Goal: Task Accomplishment & Management: Use online tool/utility

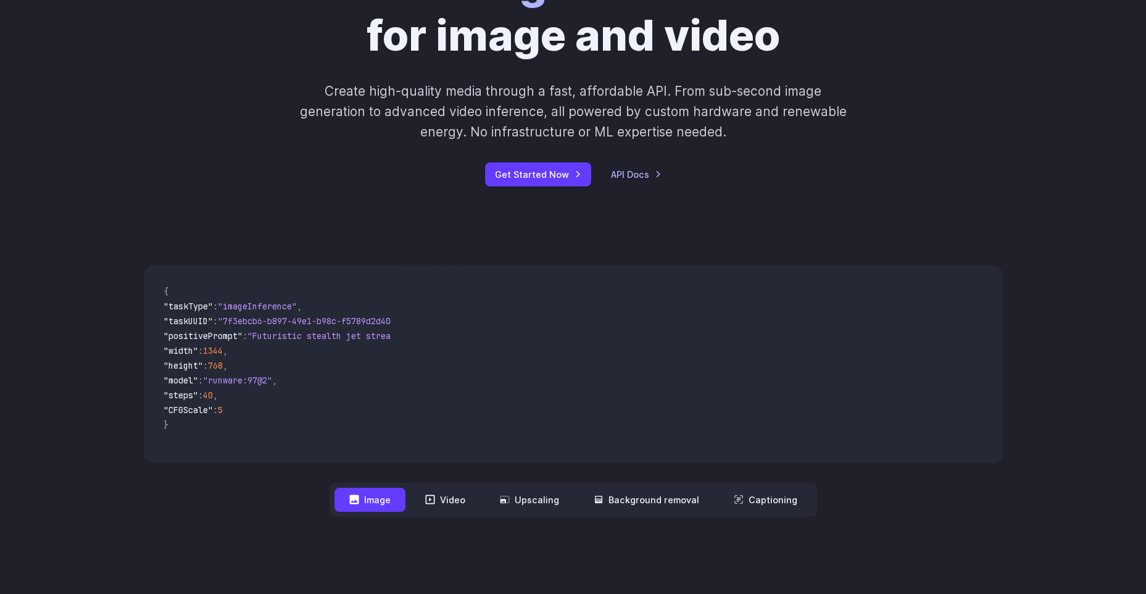
scroll to position [185, 0]
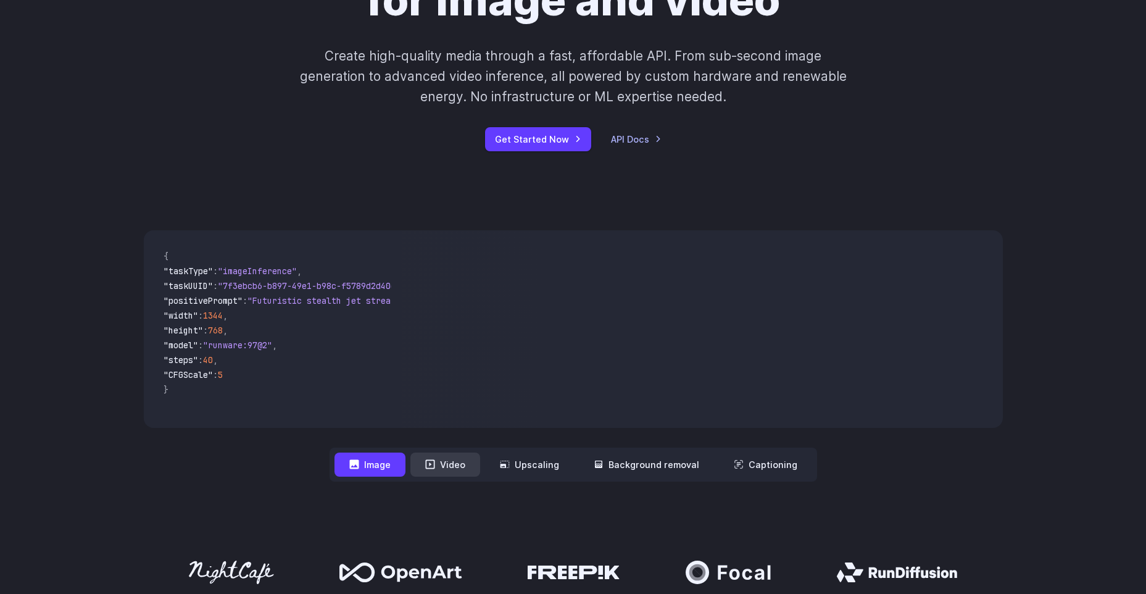
click at [456, 452] on button "Video" at bounding box center [445, 464] width 70 height 24
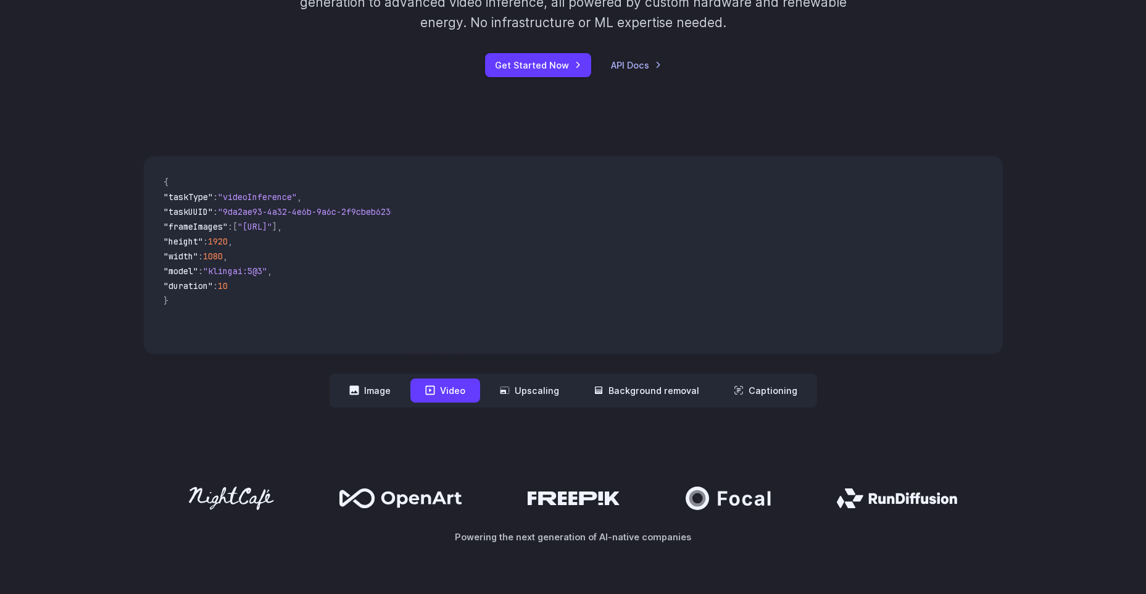
scroll to position [370, 0]
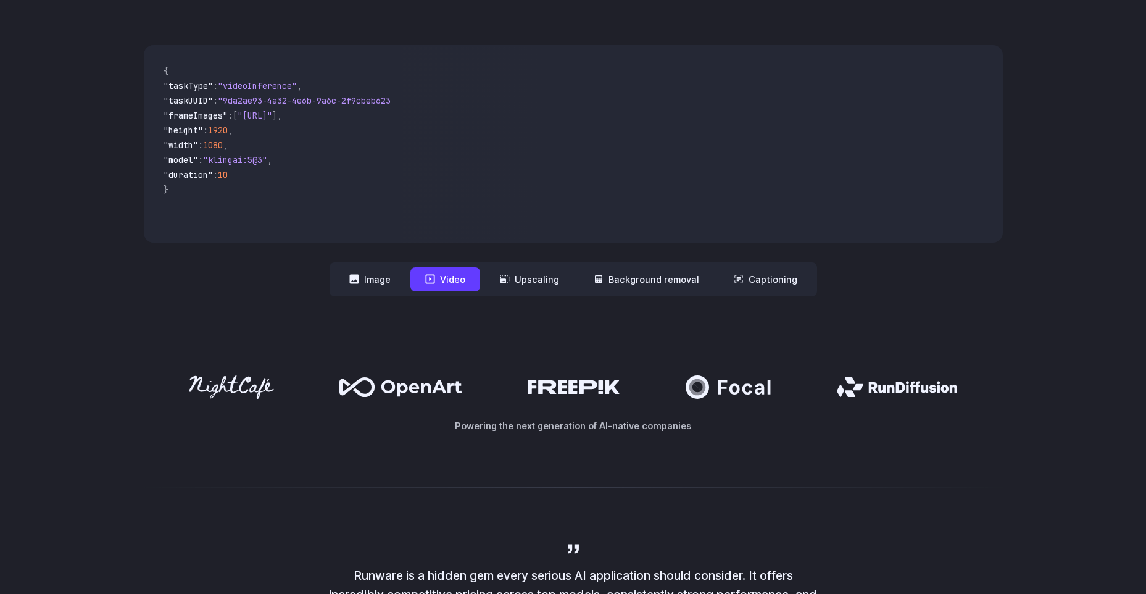
drag, startPoint x: 531, startPoint y: 343, endPoint x: 622, endPoint y: 340, distance: 91.4
click at [615, 380] on icon at bounding box center [573, 387] width 93 height 14
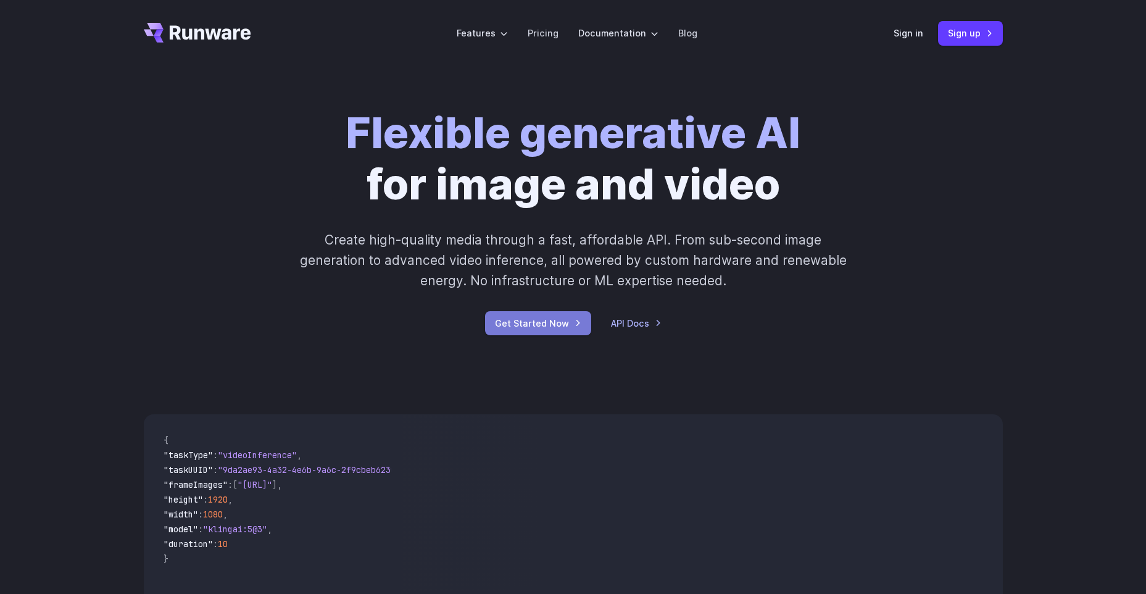
scroll to position [0, 0]
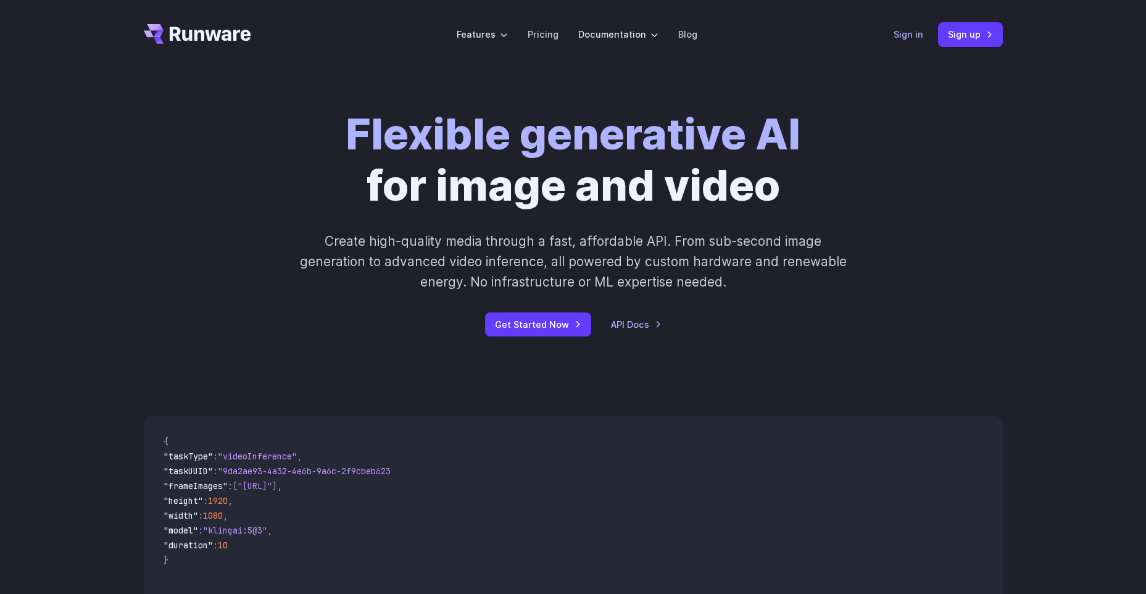
click at [893, 28] on link "Sign in" at bounding box center [908, 34] width 30 height 14
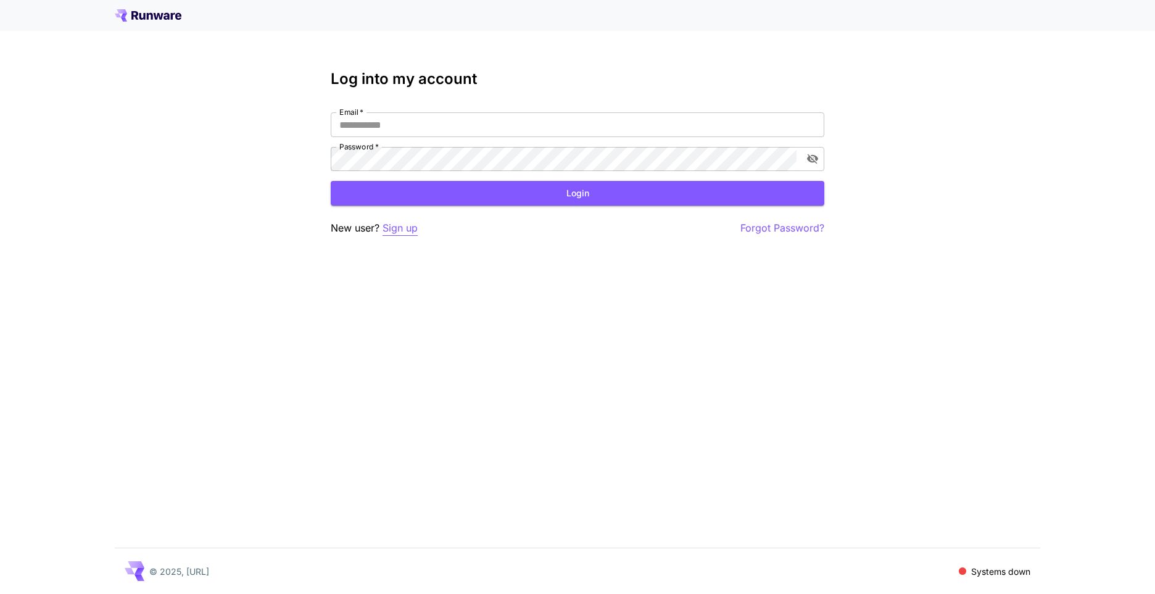
click at [400, 220] on p "Sign up" at bounding box center [400, 227] width 35 height 15
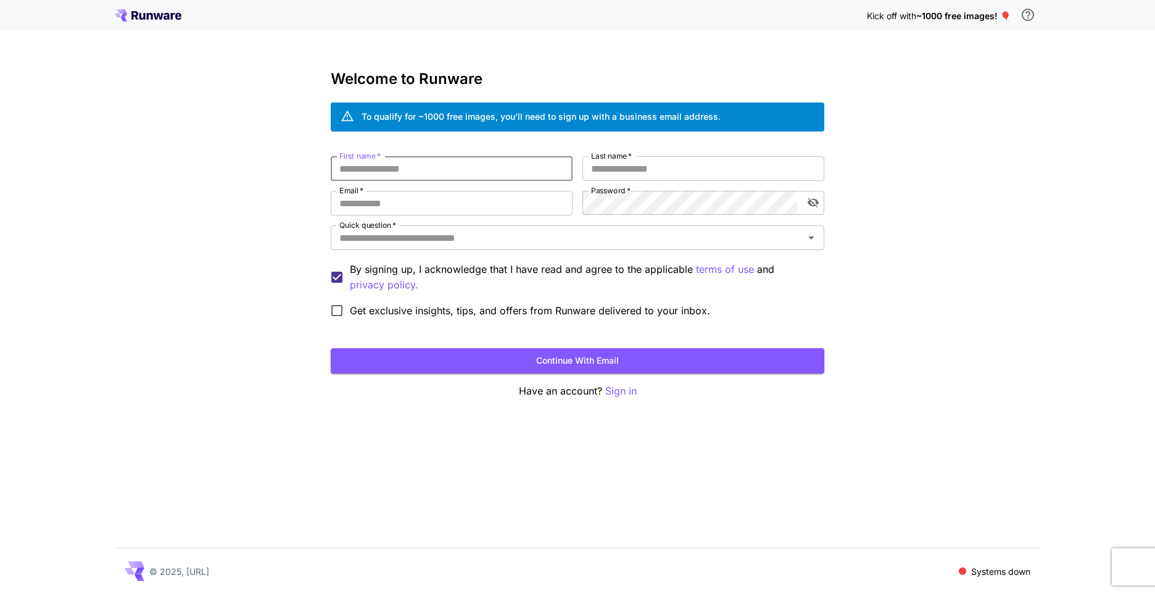
click at [450, 162] on input "First name   *" at bounding box center [452, 168] width 242 height 25
type input "*"
type input "******"
click at [674, 162] on input "Last name   *" at bounding box center [703, 168] width 242 height 25
type input "*********"
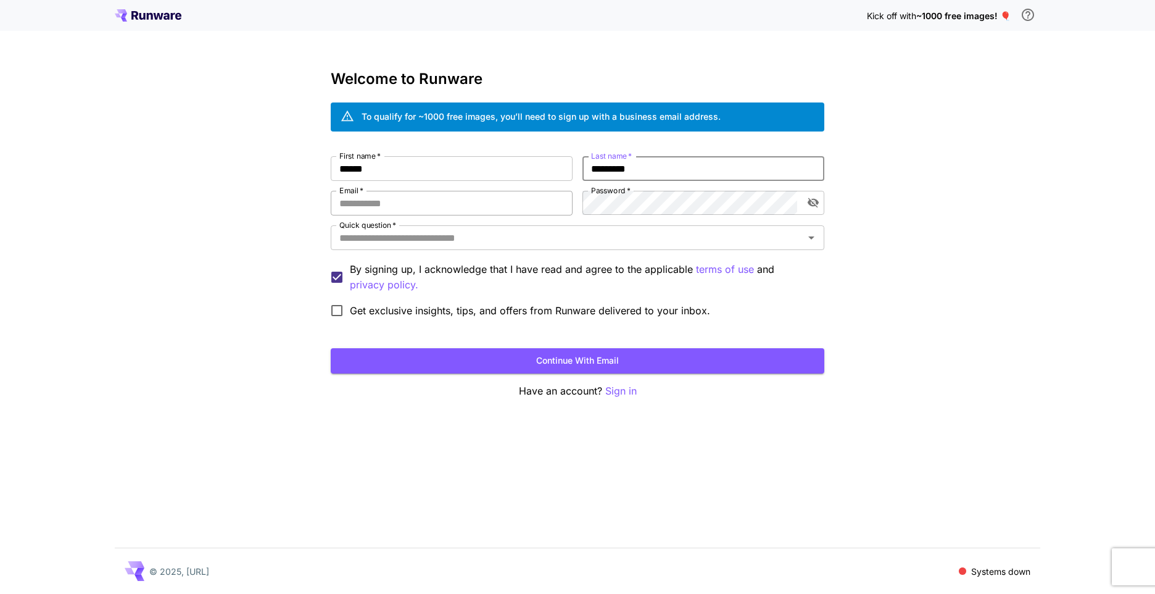
click at [505, 196] on input "Email   *" at bounding box center [452, 203] width 242 height 25
type input "**********"
click at [933, 102] on div "**********" at bounding box center [577, 297] width 1155 height 594
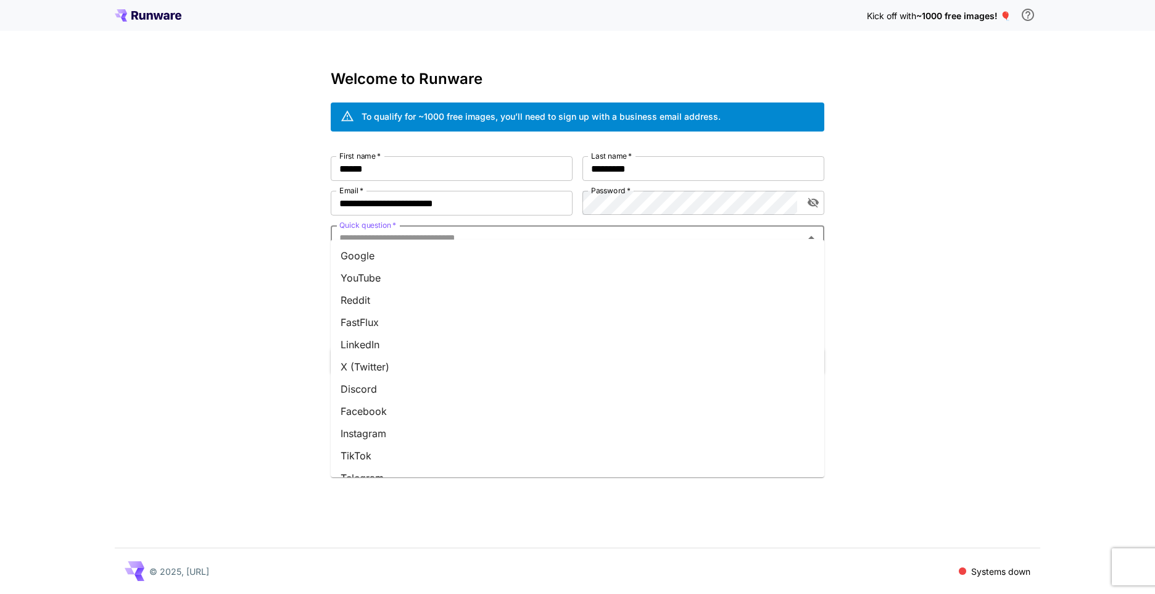
click at [465, 229] on input "Quick question   *" at bounding box center [567, 237] width 466 height 17
click at [443, 256] on li "Google" at bounding box center [578, 255] width 494 height 22
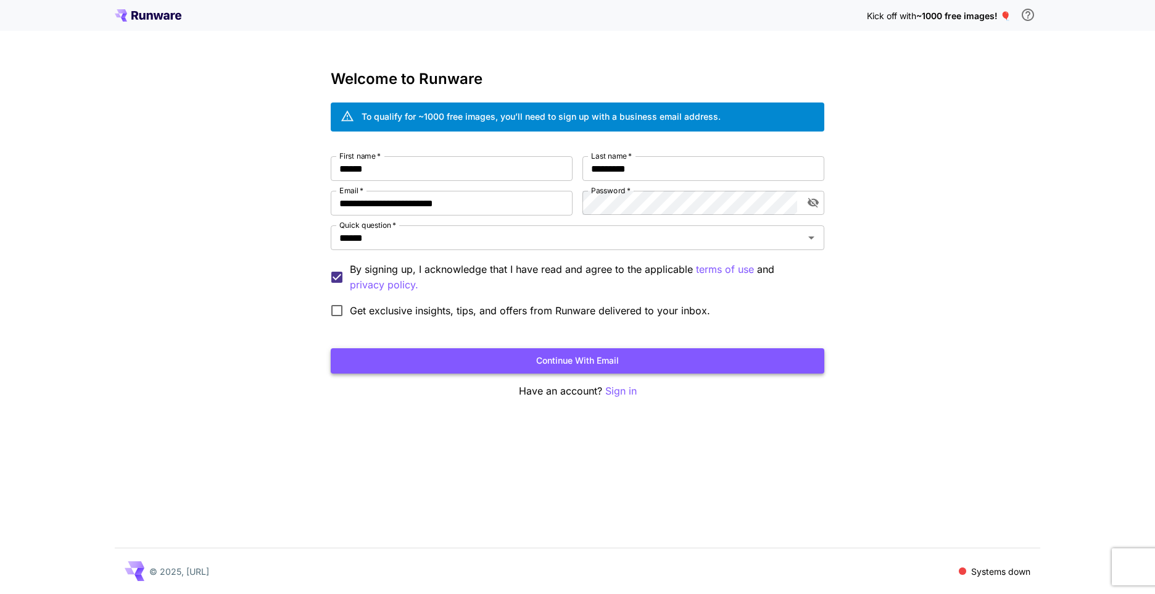
click at [505, 348] on button "Continue with email" at bounding box center [578, 360] width 494 height 25
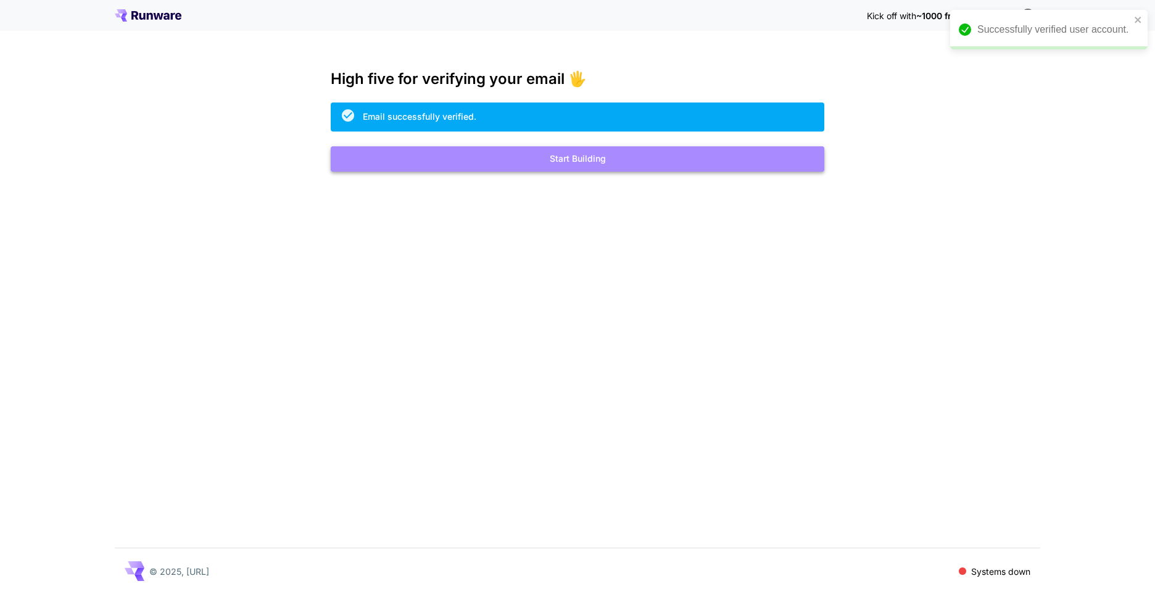
click at [561, 147] on button "Start Building" at bounding box center [578, 158] width 494 height 25
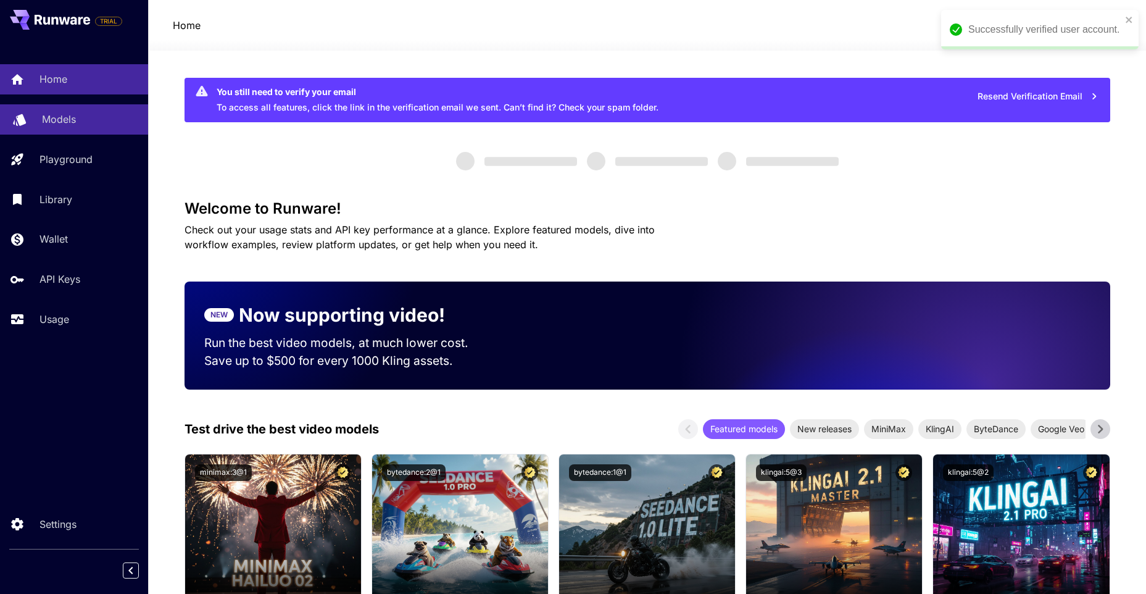
click at [69, 118] on p "Models" at bounding box center [59, 119] width 34 height 15
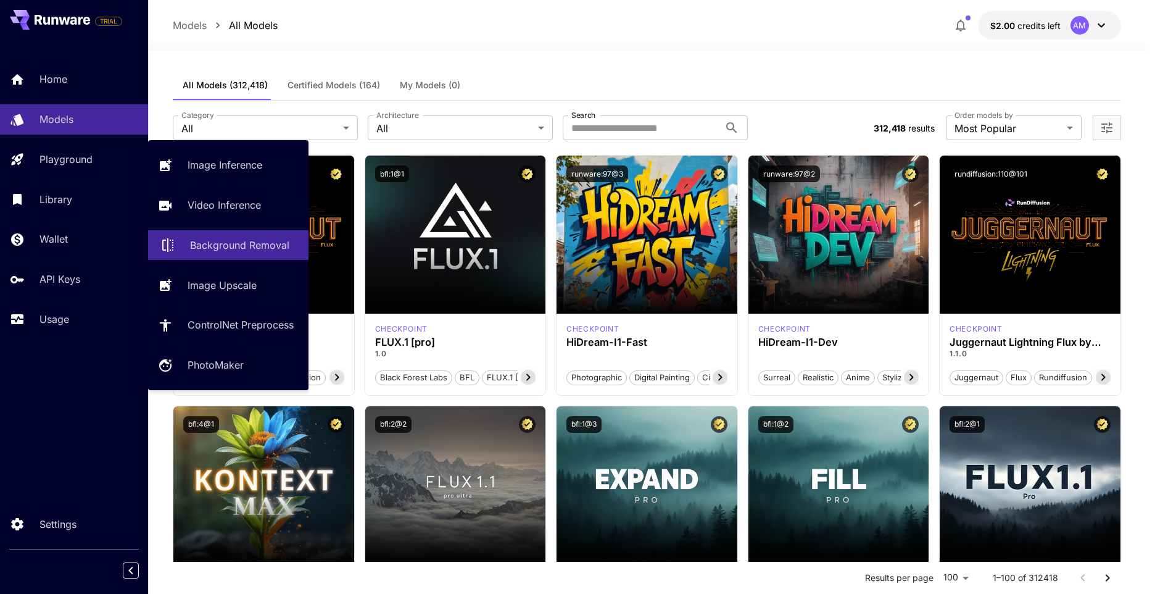
click at [216, 238] on p "Background Removal" at bounding box center [239, 245] width 99 height 15
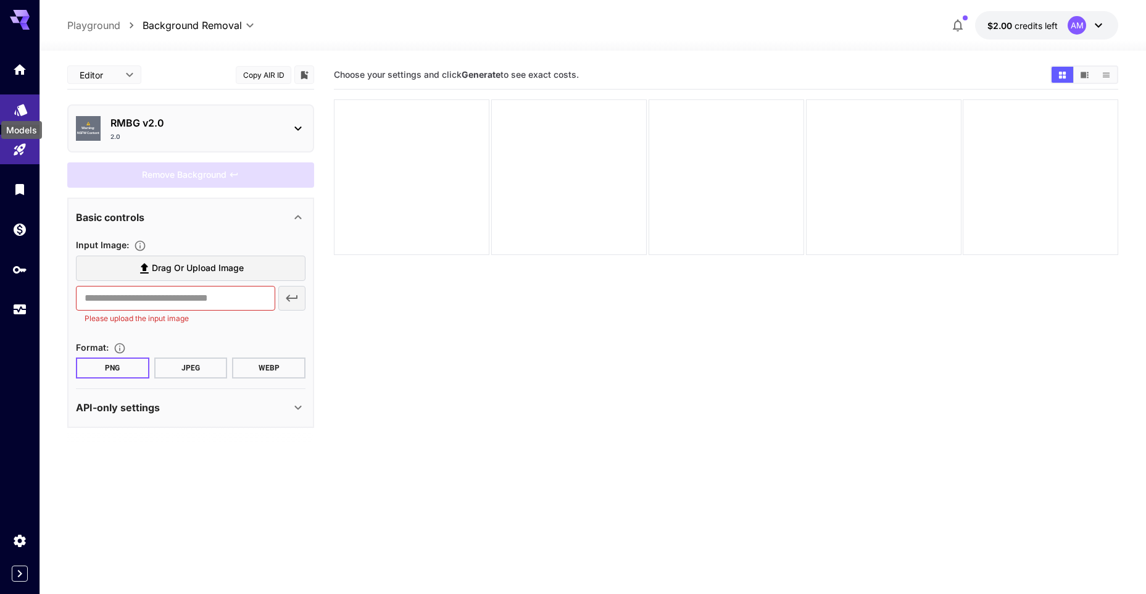
click at [17, 107] on icon "Models" at bounding box center [21, 105] width 15 height 15
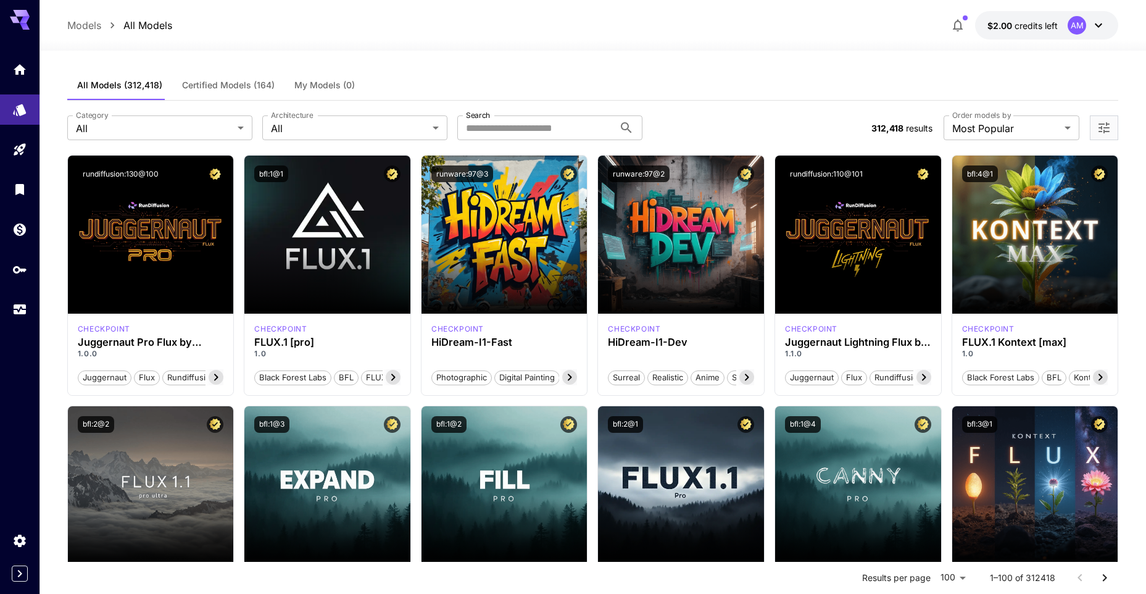
click at [221, 83] on span "Certified Models (164)" at bounding box center [228, 85] width 93 height 11
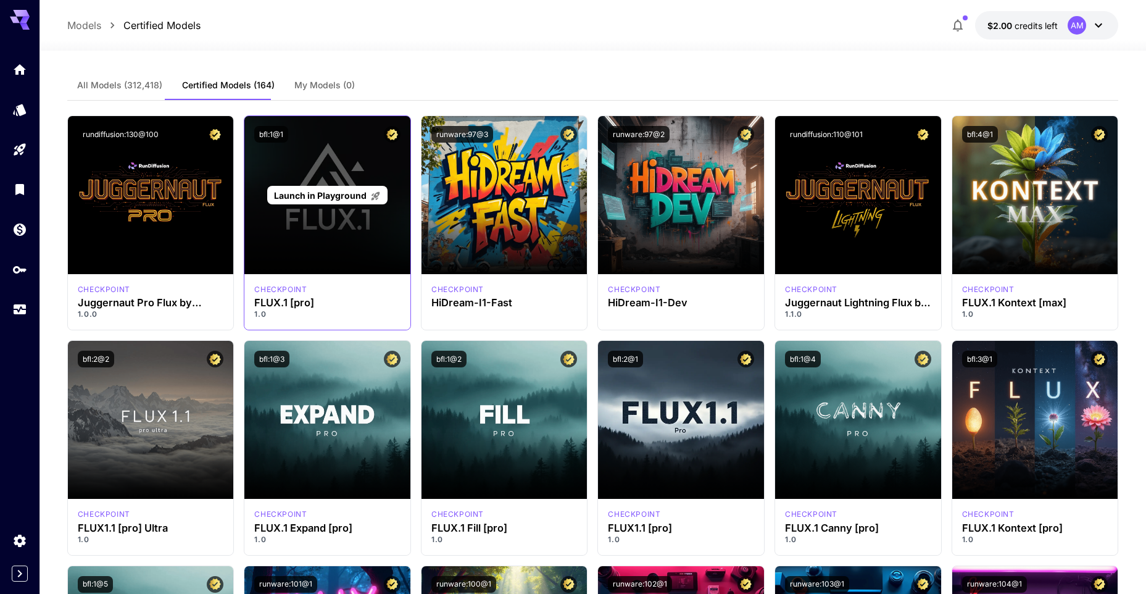
click at [314, 220] on div "Launch in Playground" at bounding box center [327, 195] width 166 height 158
click at [308, 190] on span "Launch in Playground" at bounding box center [320, 195] width 93 height 10
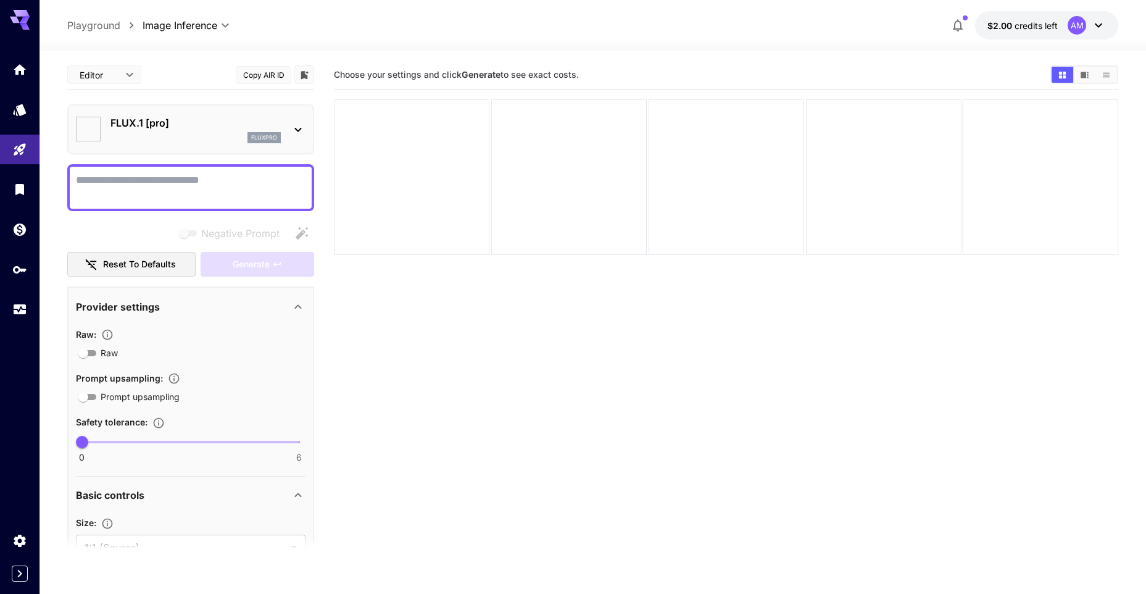
type input "**"
click at [1107, 23] on button "$2.00 credits left AM" at bounding box center [1046, 25] width 143 height 28
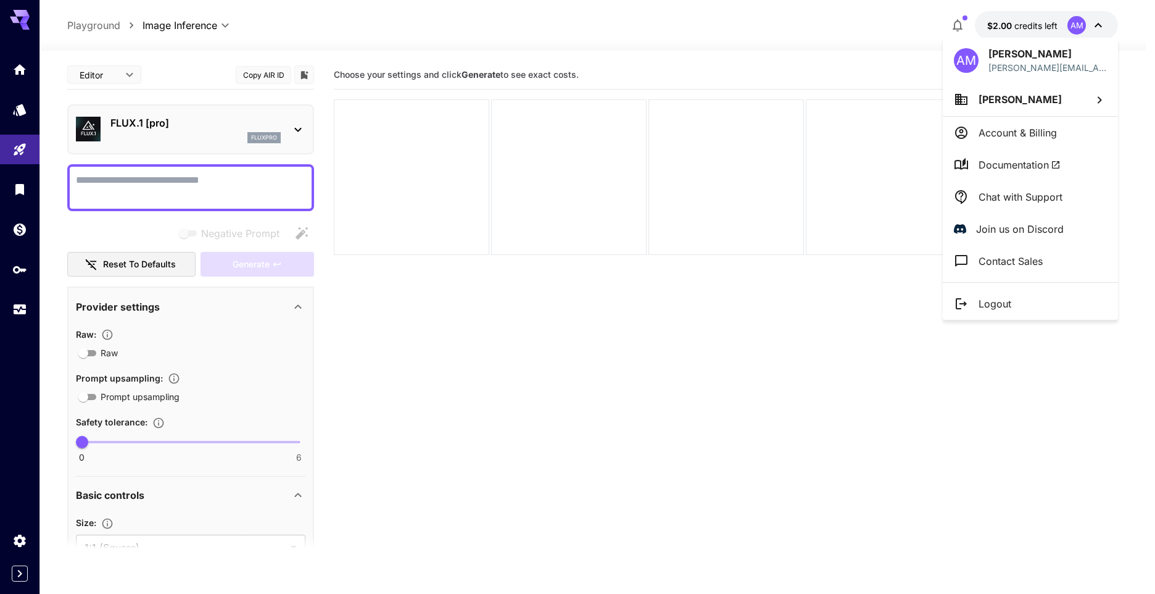
click at [1104, 20] on div at bounding box center [577, 297] width 1155 height 594
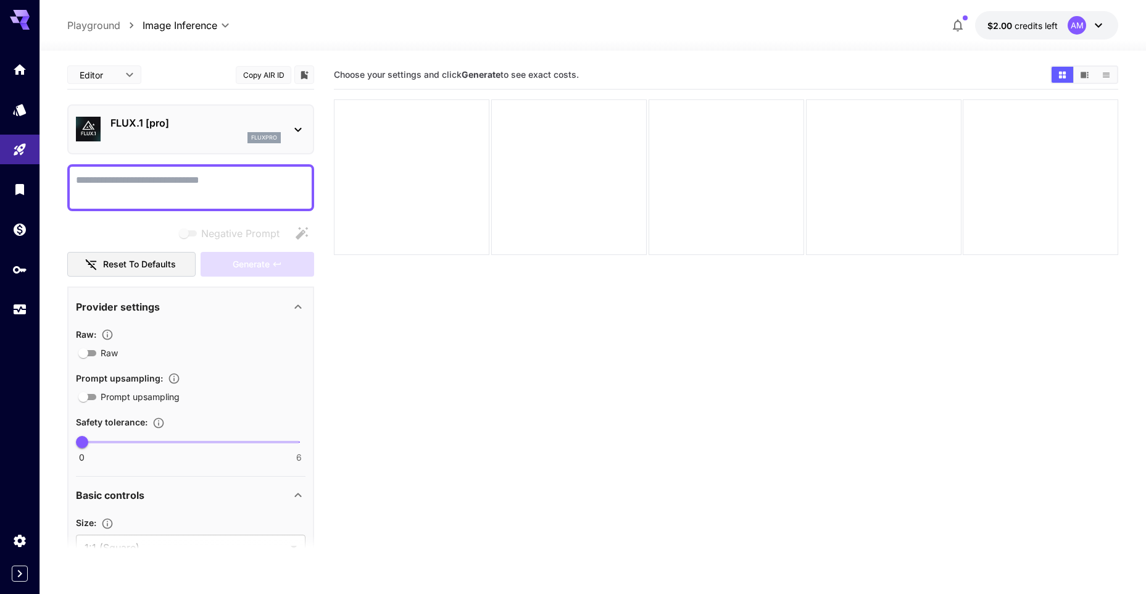
click at [965, 18] on icon "button" at bounding box center [957, 25] width 15 height 15
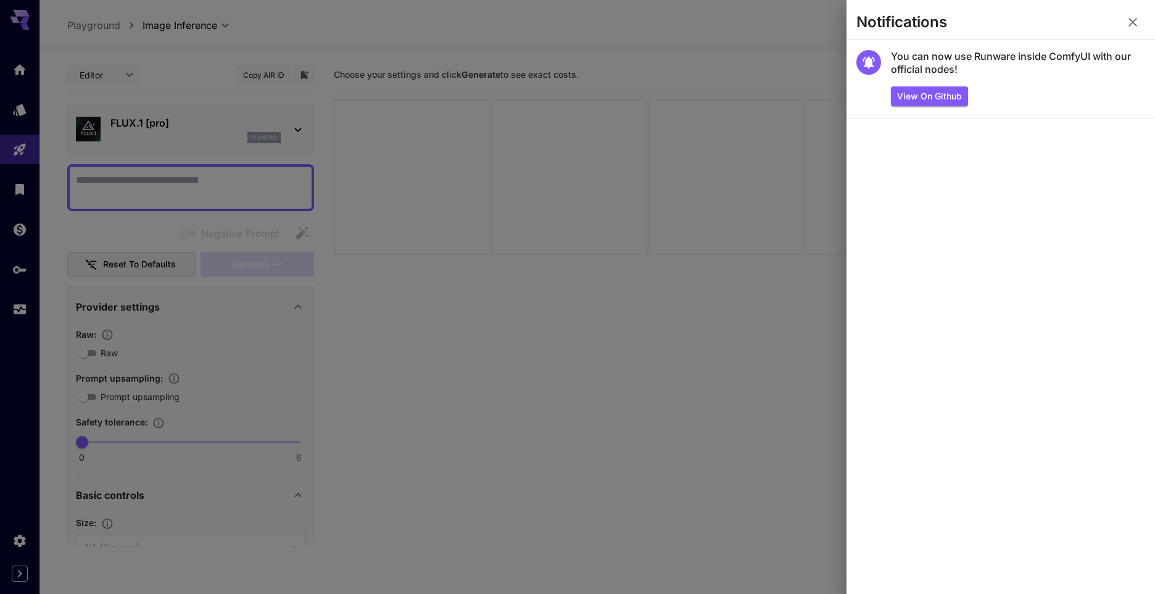
click at [1134, 20] on icon "button" at bounding box center [1132, 22] width 15 height 15
